Goal: Task Accomplishment & Management: Manage account settings

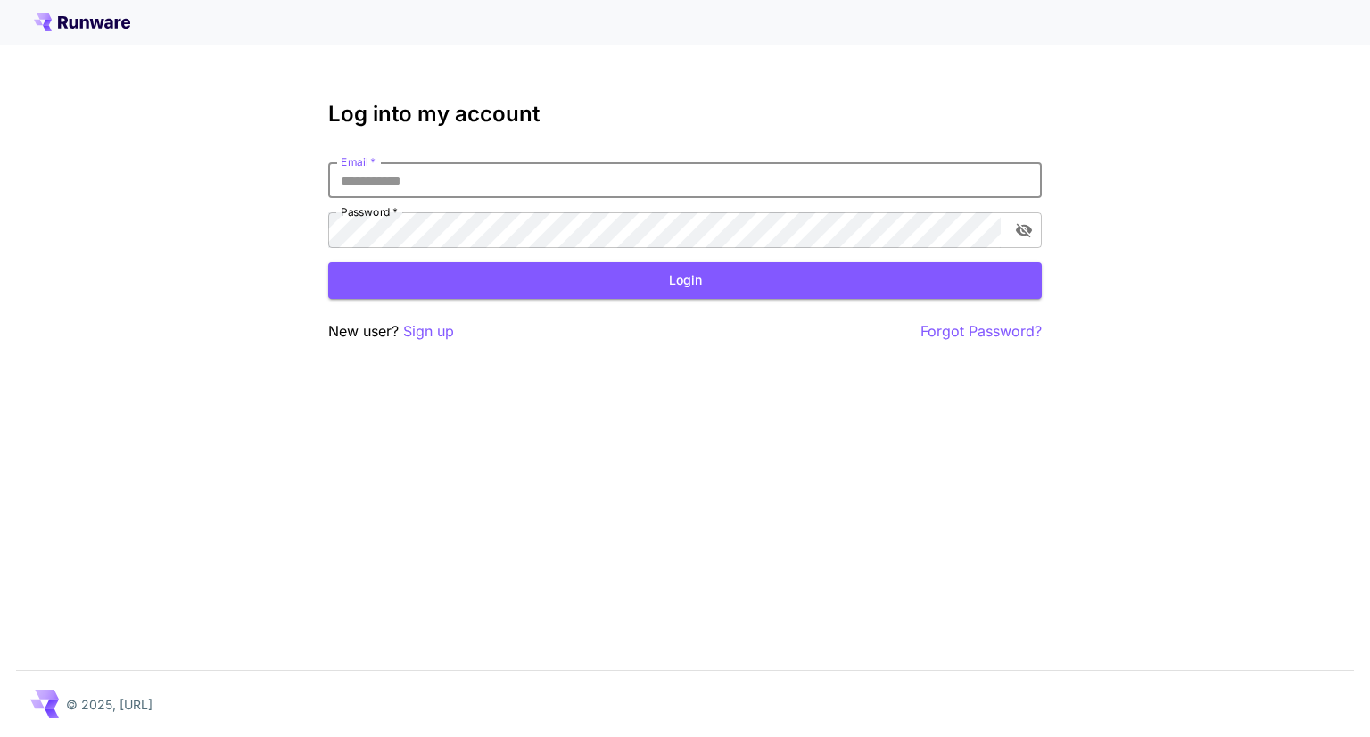
click at [730, 165] on input "Email   *" at bounding box center [684, 180] width 713 height 36
type input "**********"
click at [528, 272] on button "Login" at bounding box center [684, 280] width 713 height 37
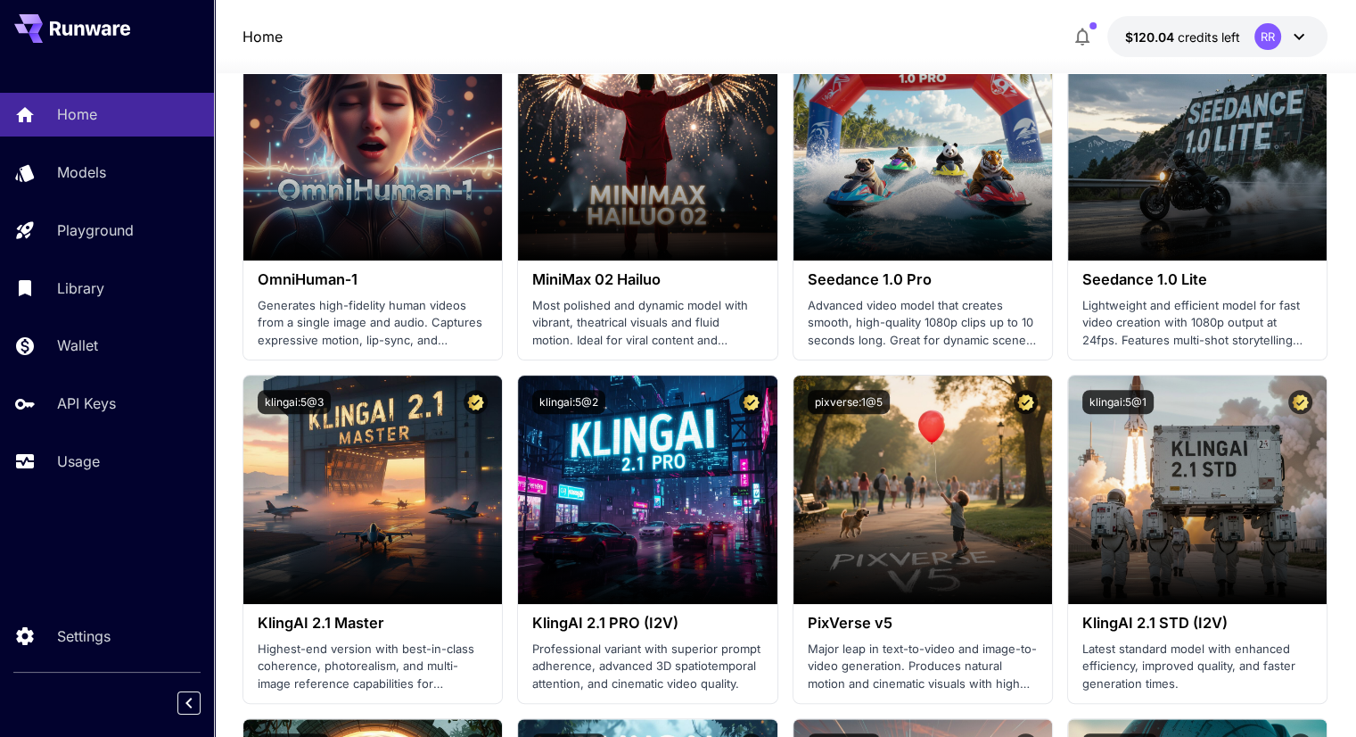
scroll to position [466, 0]
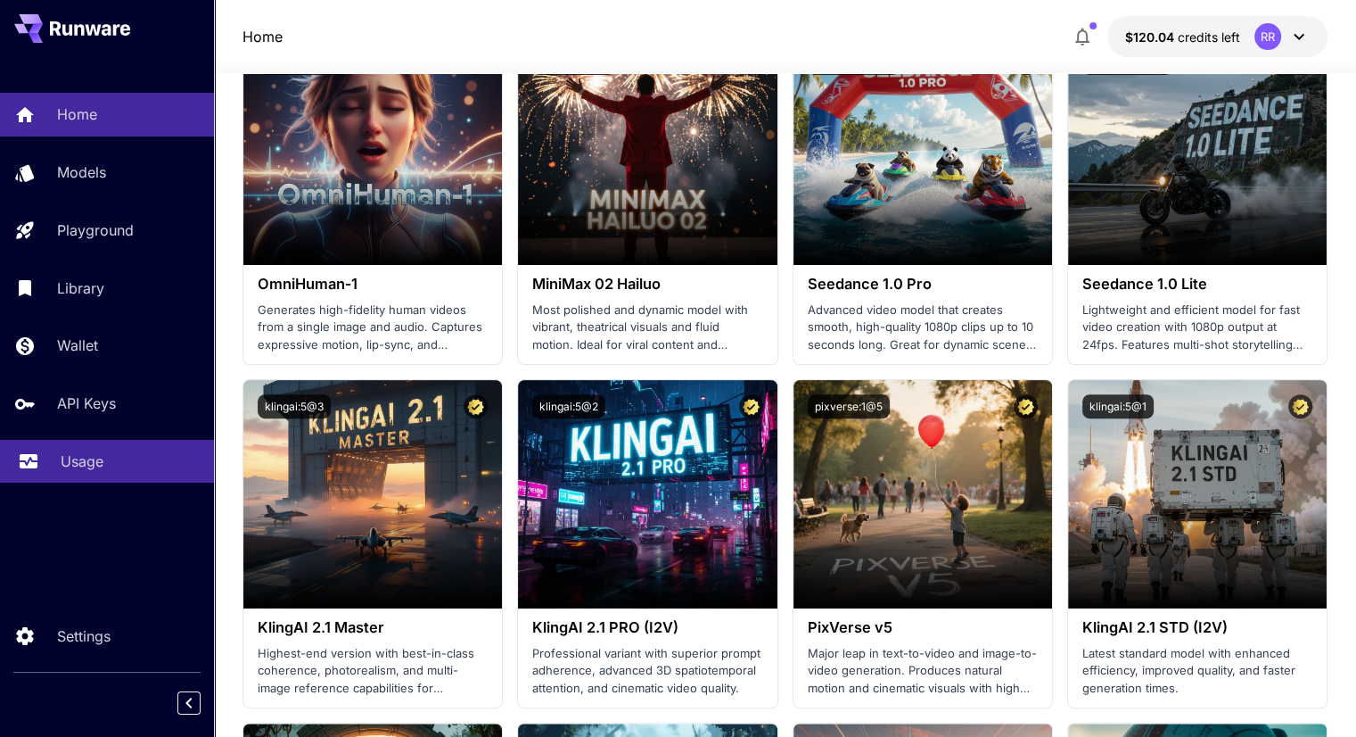
click at [96, 462] on p "Usage" at bounding box center [82, 460] width 43 height 21
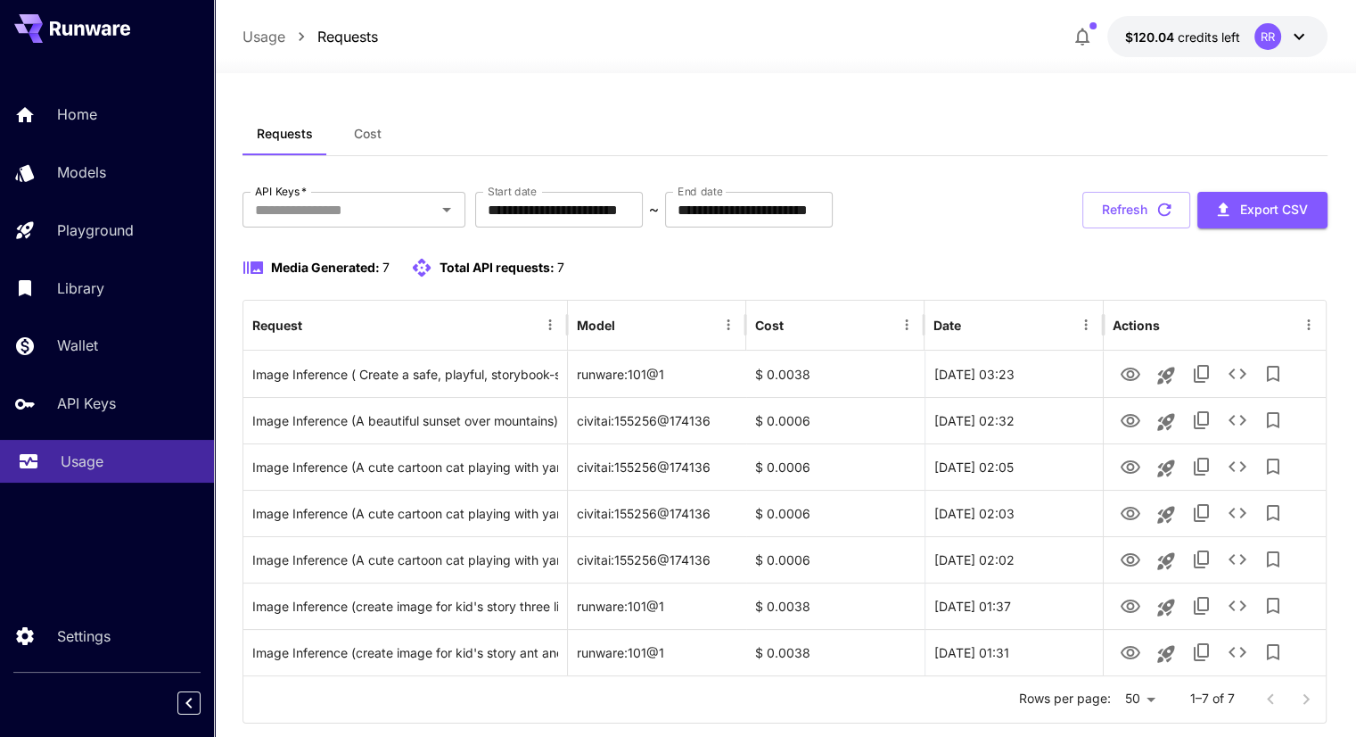
click at [96, 462] on p "Usage" at bounding box center [82, 460] width 43 height 21
click at [815, 135] on div "Requests Cost" at bounding box center [785, 134] width 1085 height 44
click at [368, 139] on span "Cost" at bounding box center [368, 134] width 28 height 16
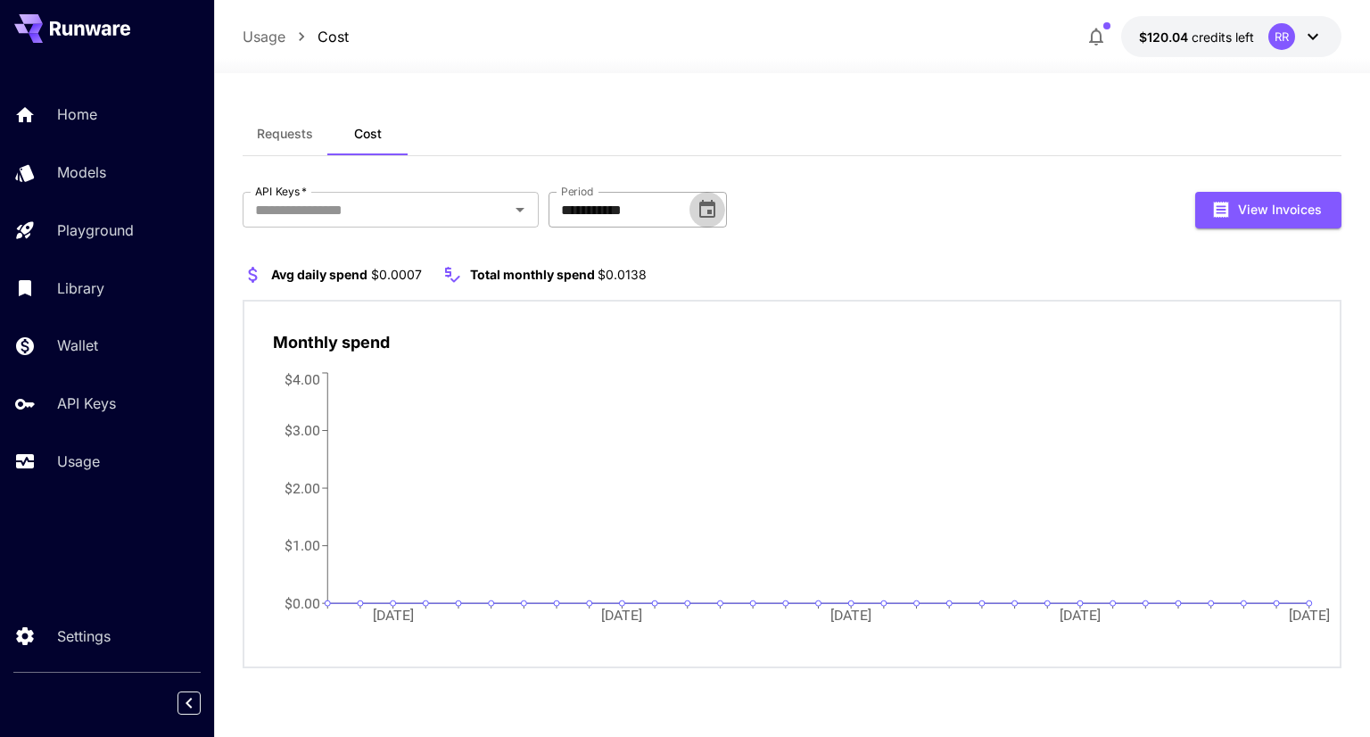
click at [711, 221] on button "Choose date, selected date is Aug 31, 2025" at bounding box center [707, 210] width 36 height 36
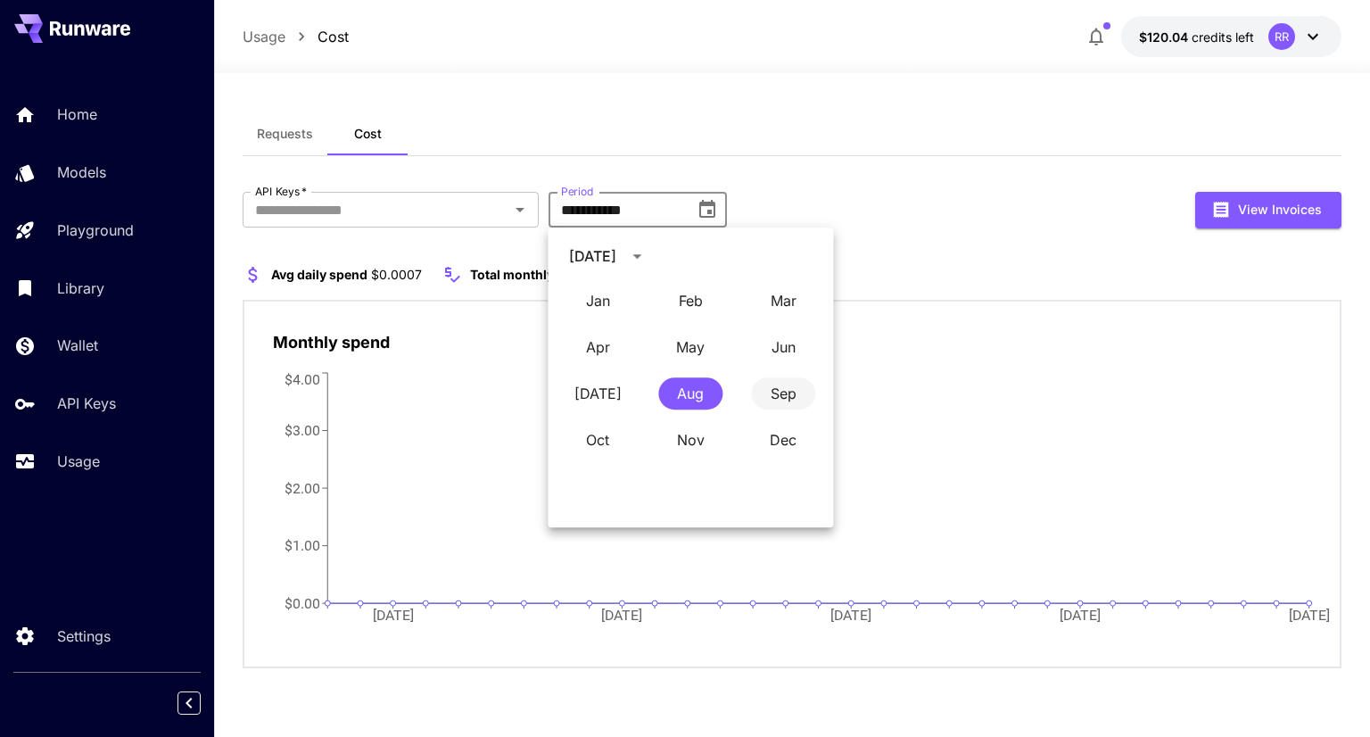
click at [790, 393] on button "Sep" at bounding box center [783, 393] width 64 height 32
type input "**********"
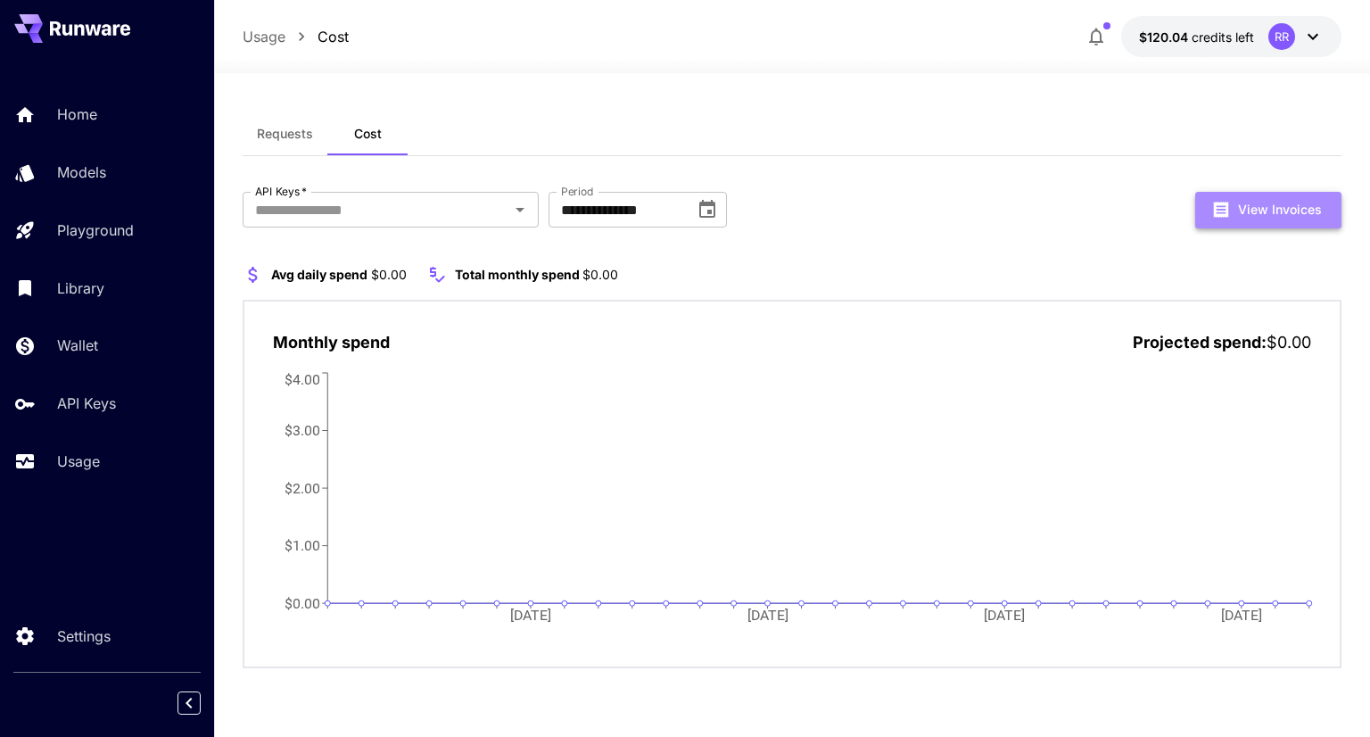
click at [1245, 195] on button "View Invoices" at bounding box center [1268, 210] width 146 height 37
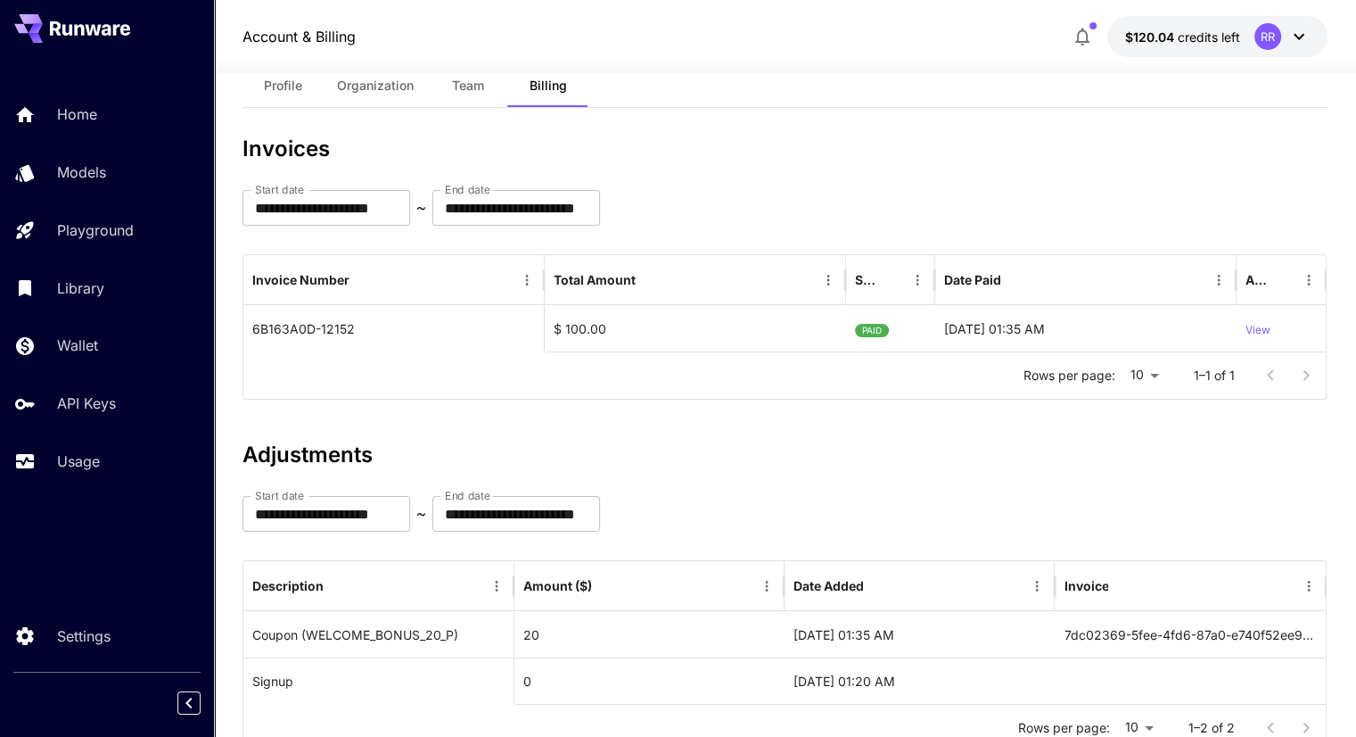
scroll to position [55, 0]
